Goal: Task Accomplishment & Management: Manage account settings

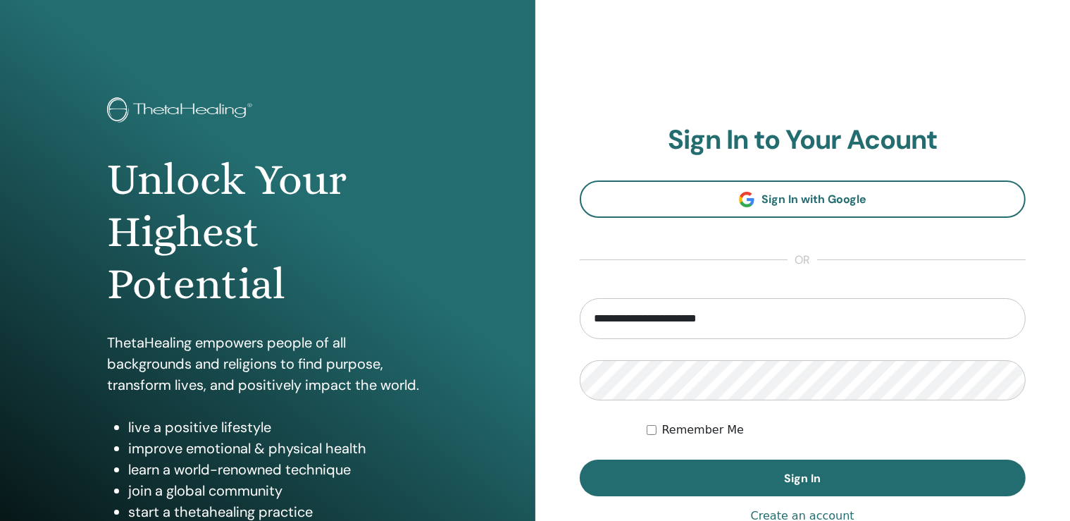
type input "**********"
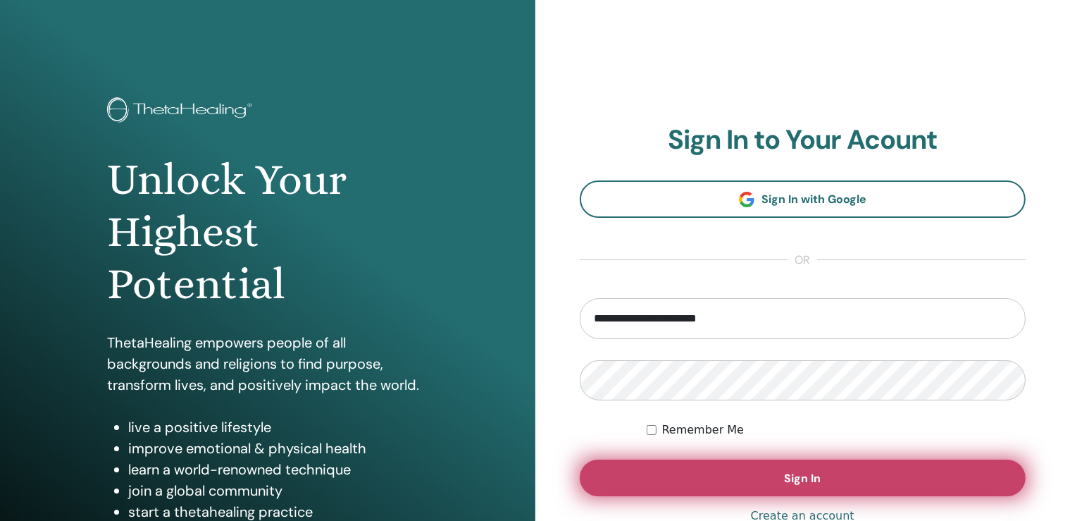
click at [719, 473] on button "Sign In" at bounding box center [803, 477] width 447 height 37
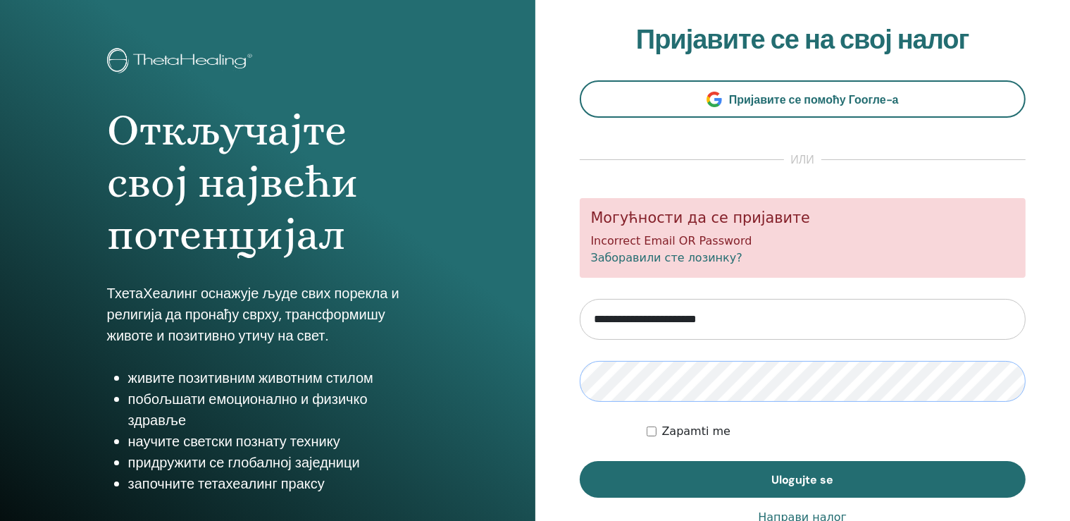
scroll to position [74, 0]
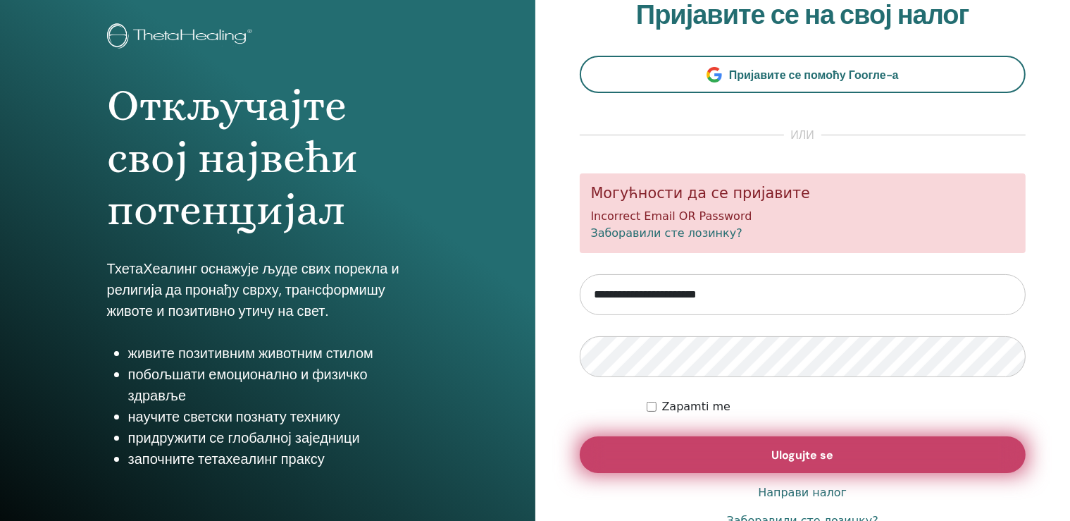
click at [709, 453] on button "Ulogujte se" at bounding box center [803, 454] width 447 height 37
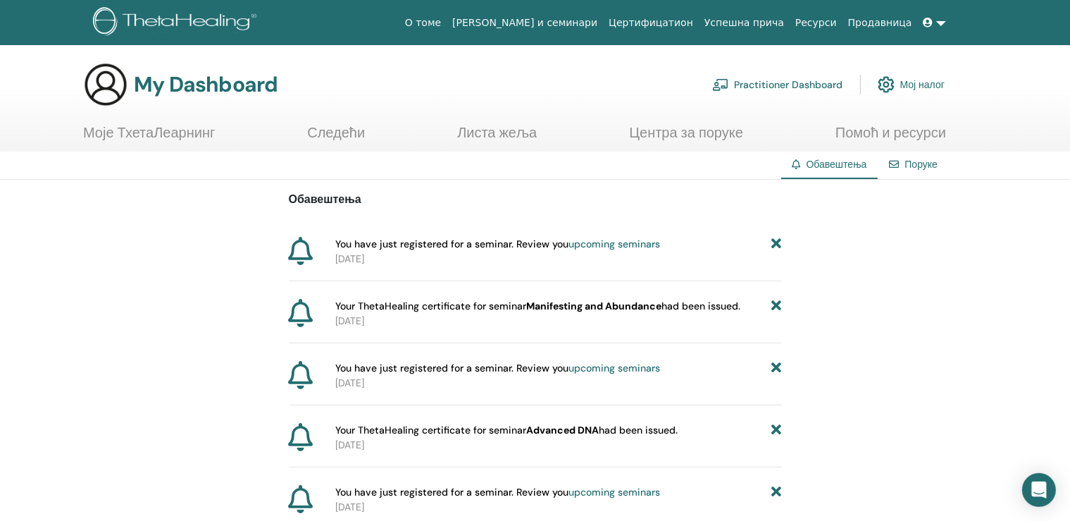
click at [159, 133] on link "Моје ТхетаЛеарнинг" at bounding box center [149, 137] width 132 height 27
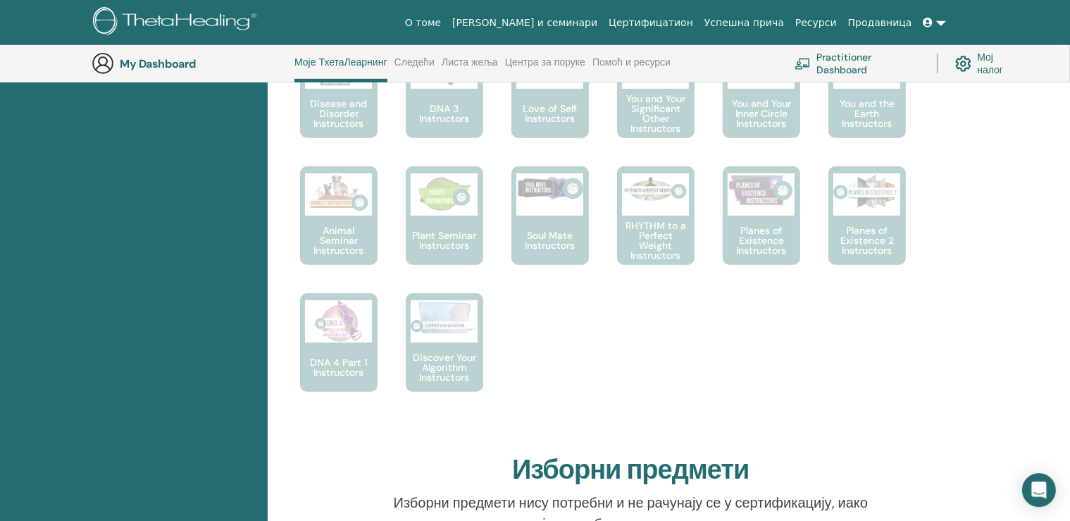
scroll to position [929, 0]
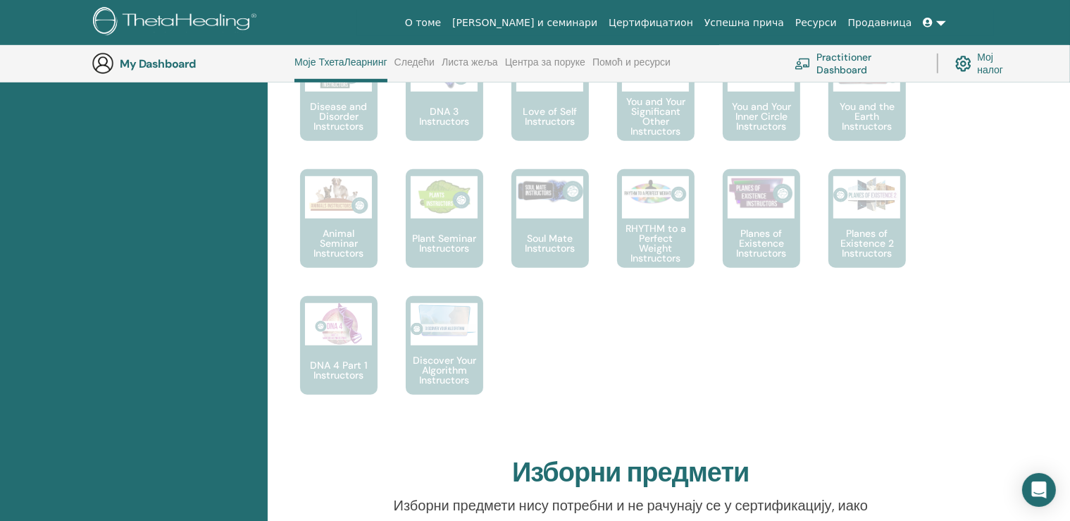
click at [672, 23] on link "Цертифицатион" at bounding box center [651, 23] width 96 height 26
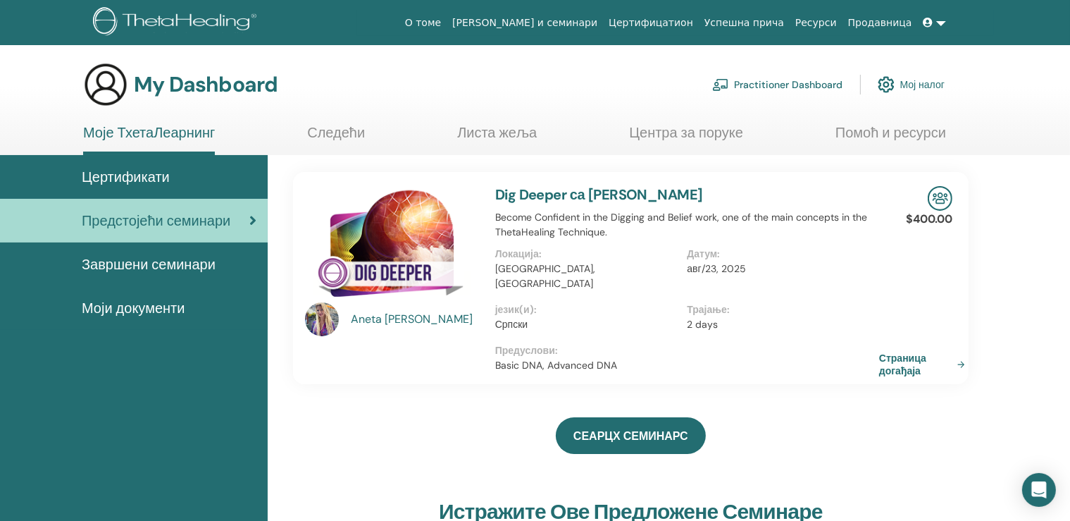
click at [137, 263] on span "Завршени семинари" at bounding box center [149, 264] width 134 height 21
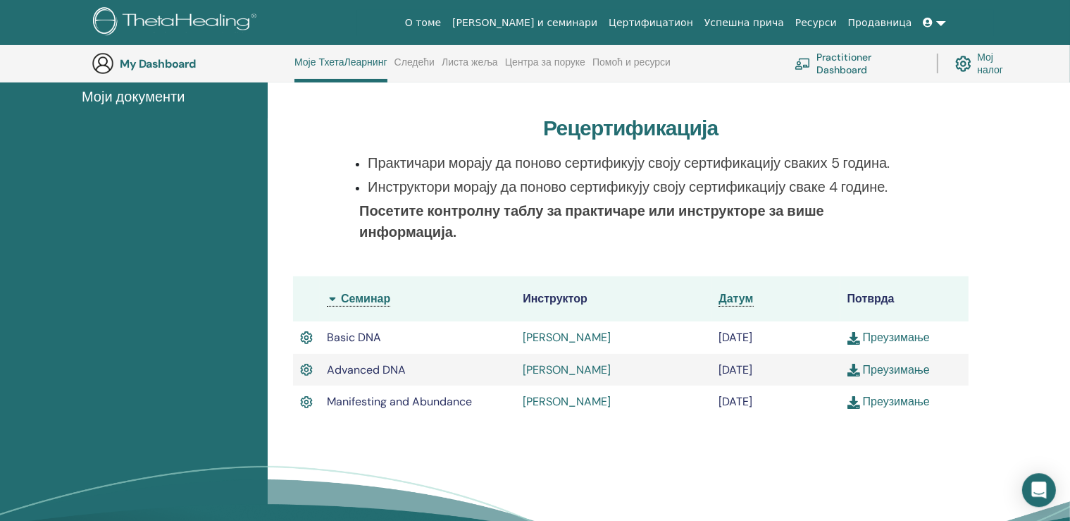
scroll to position [260, 0]
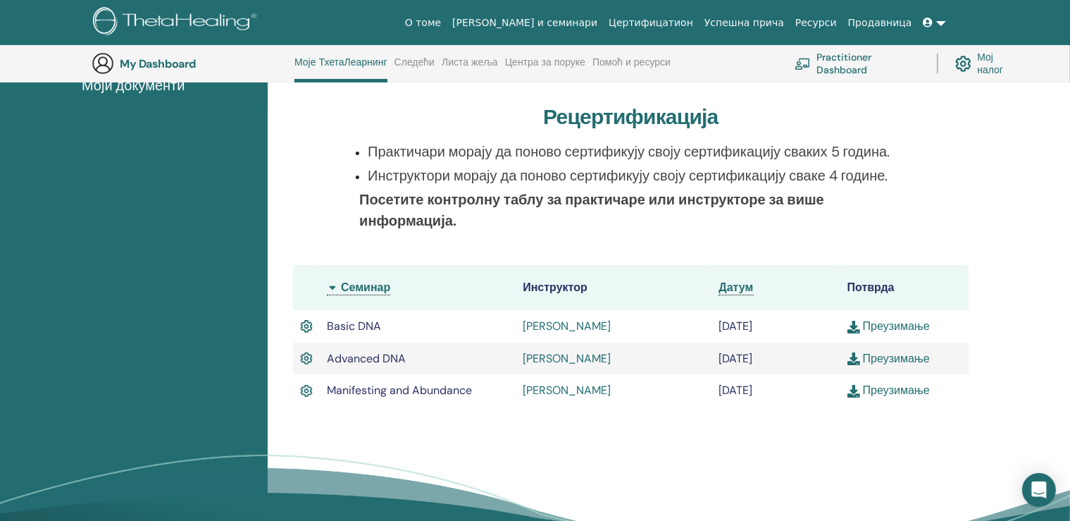
click at [852, 387] on img at bounding box center [854, 391] width 13 height 13
click at [855, 356] on img at bounding box center [854, 358] width 13 height 13
click at [857, 326] on img at bounding box center [854, 327] width 13 height 13
click at [854, 359] on img at bounding box center [854, 358] width 13 height 13
click at [855, 388] on img at bounding box center [854, 391] width 13 height 13
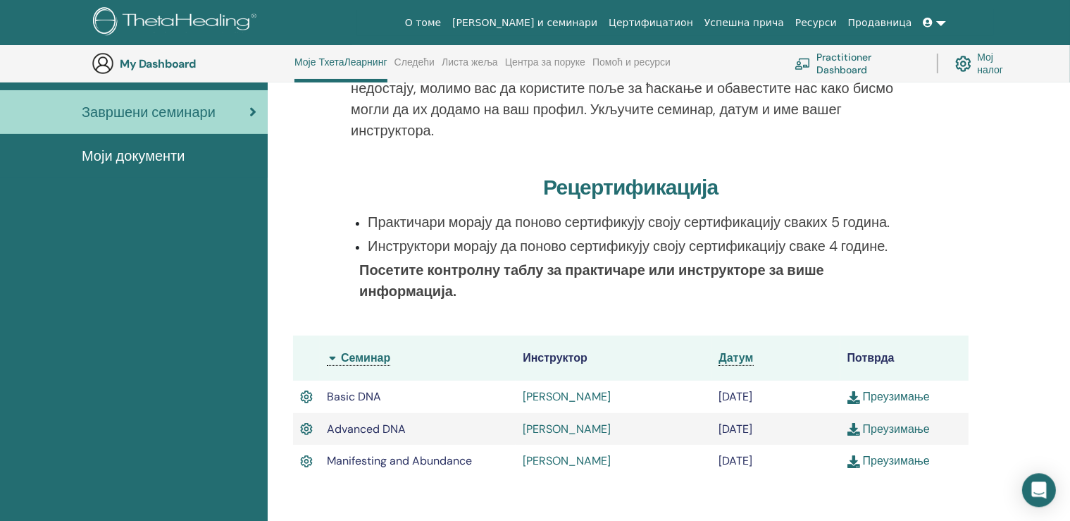
scroll to position [185, 0]
